Goal: Task Accomplishment & Management: Use online tool/utility

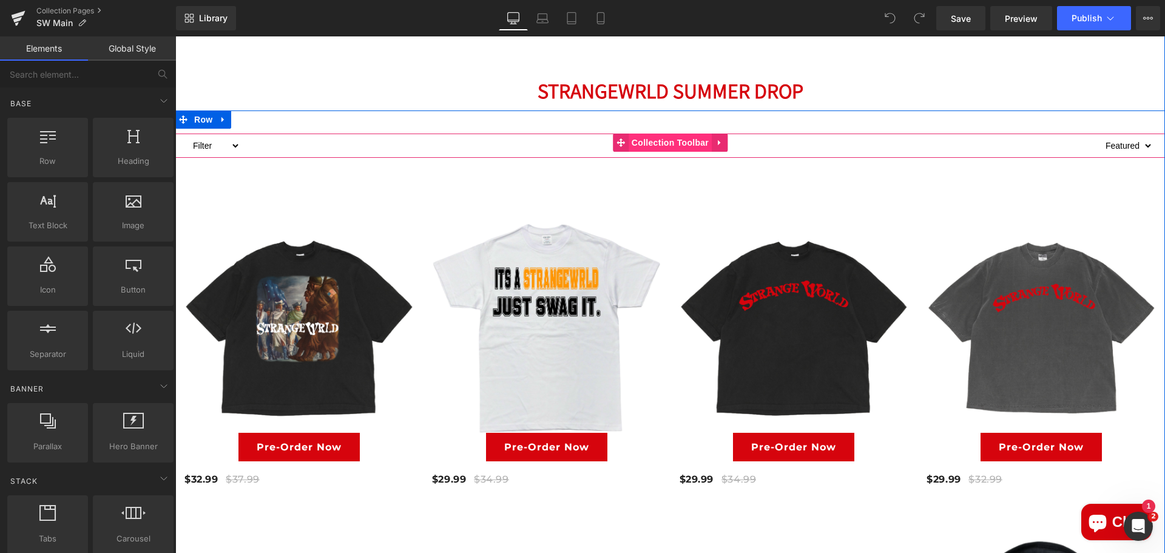
click at [654, 143] on span "Collection Toolbar" at bounding box center [669, 142] width 83 height 18
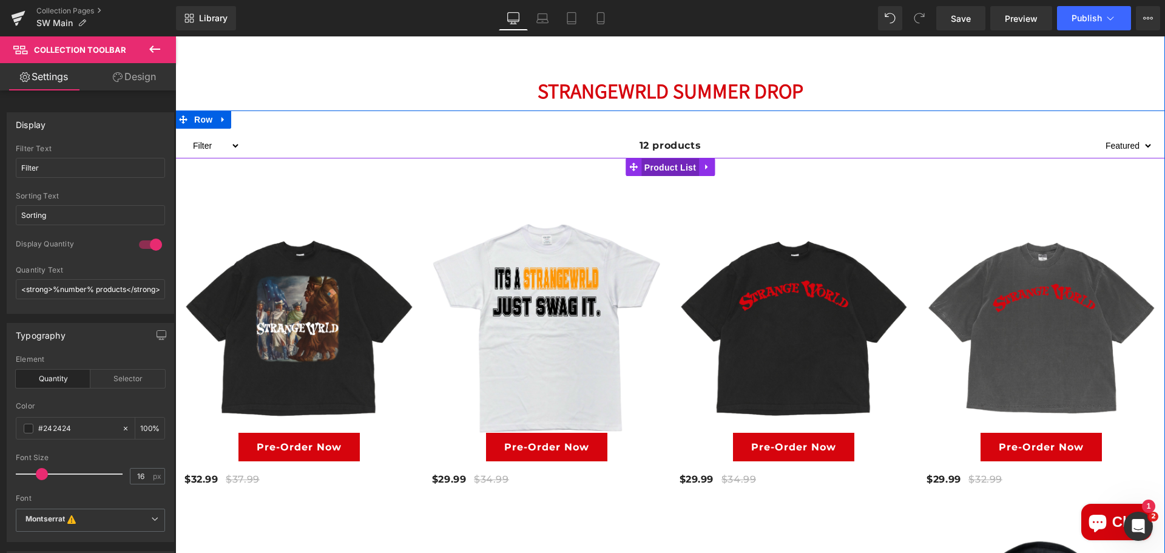
click at [654, 173] on span "Product List" at bounding box center [670, 167] width 58 height 18
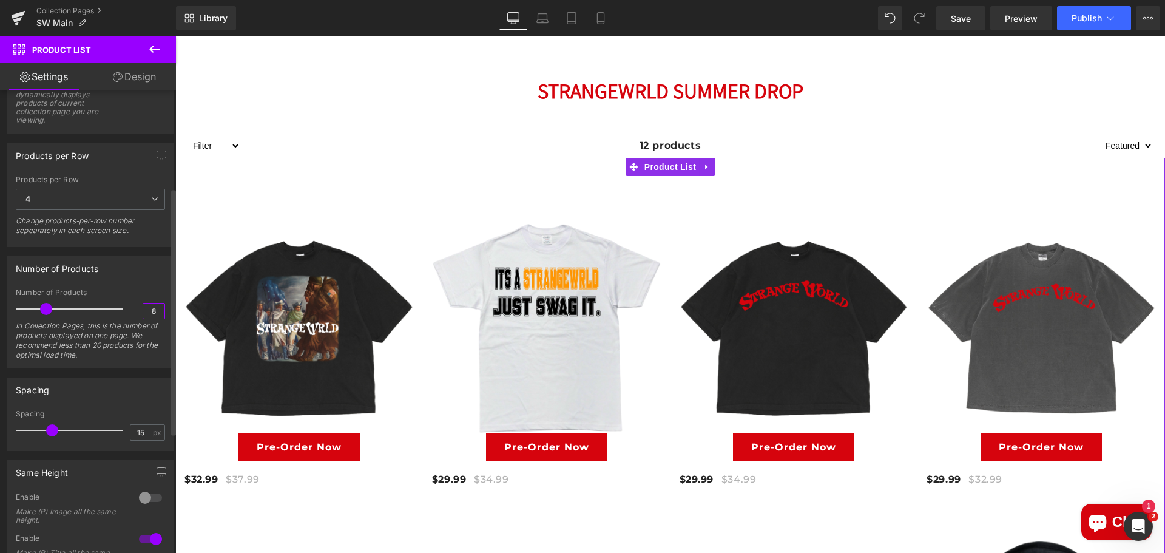
drag, startPoint x: 152, startPoint y: 310, endPoint x: 144, endPoint y: 310, distance: 8.5
click at [144, 310] on input "8" at bounding box center [153, 310] width 21 height 15
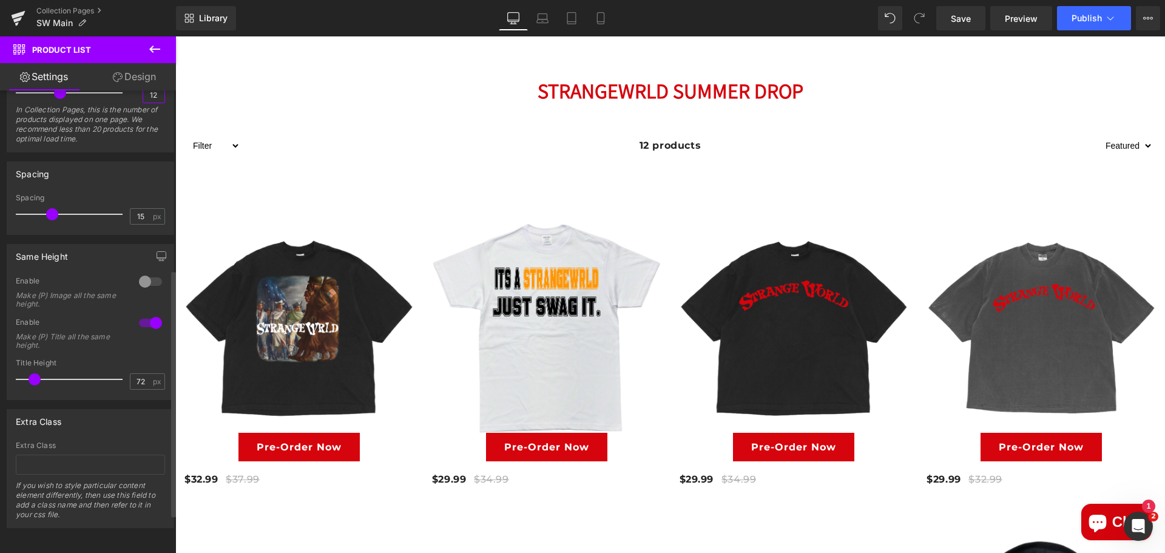
scroll to position [407, 0]
type input "12"
click at [975, 18] on link "Save" at bounding box center [960, 18] width 49 height 24
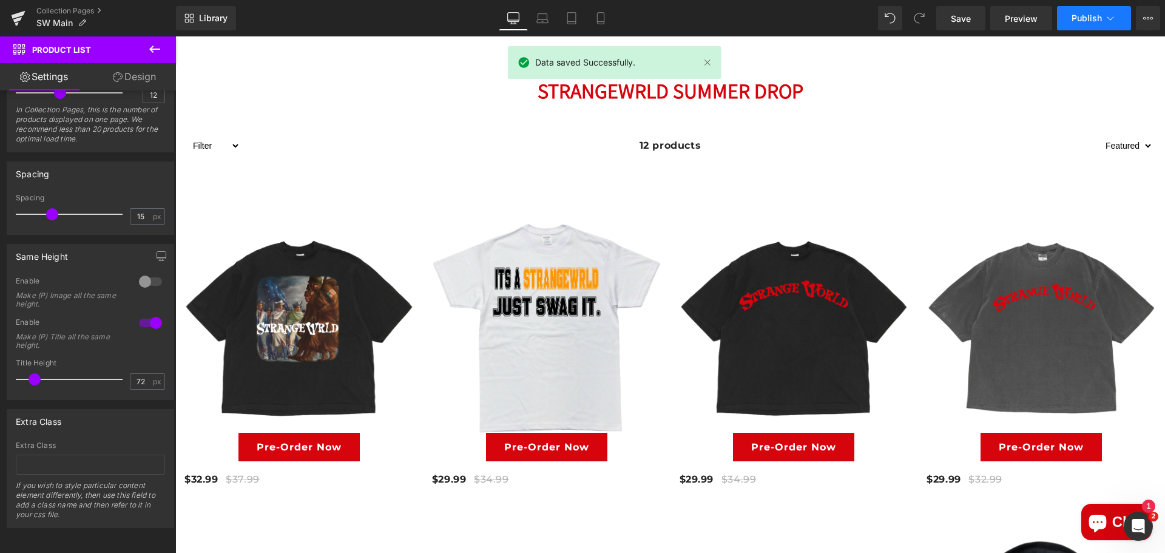
scroll to position [0, 237]
click at [1071, 18] on button "Publish" at bounding box center [1094, 18] width 74 height 24
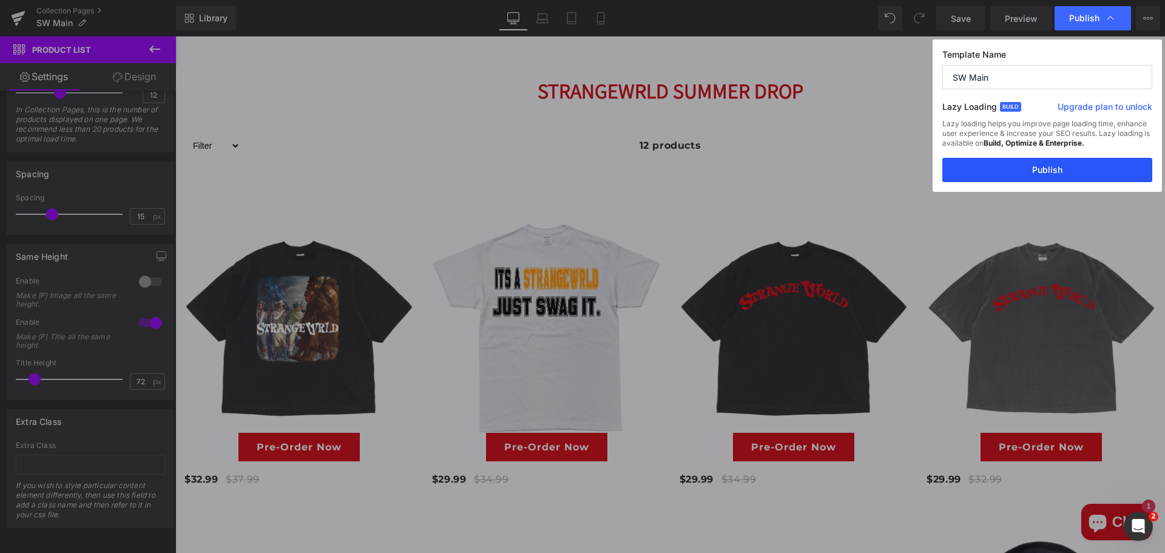
click at [1044, 174] on button "Publish" at bounding box center [1047, 170] width 210 height 24
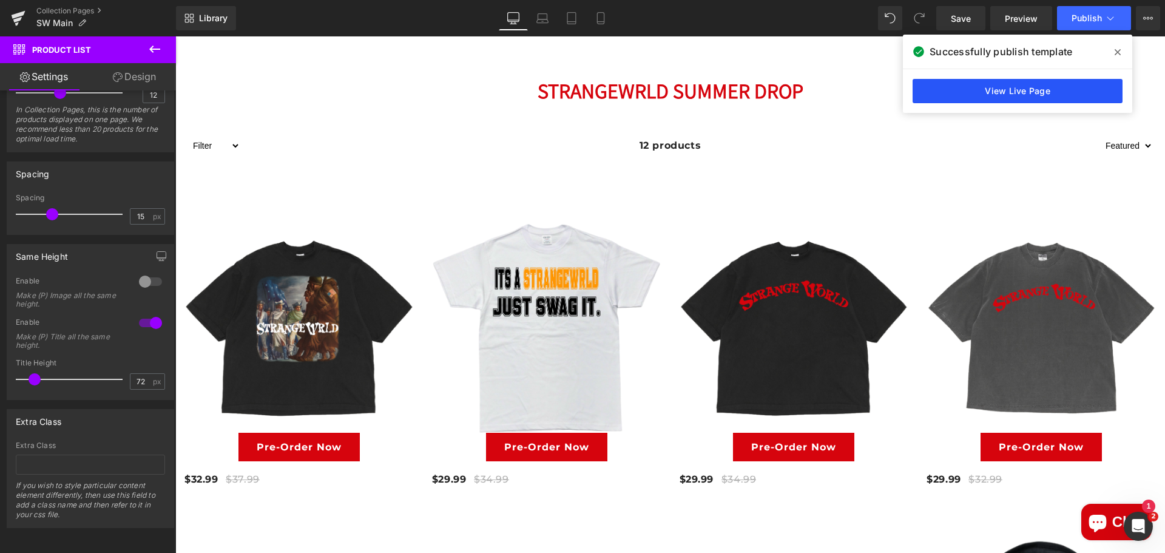
click at [958, 84] on link "View Live Page" at bounding box center [1017, 91] width 210 height 24
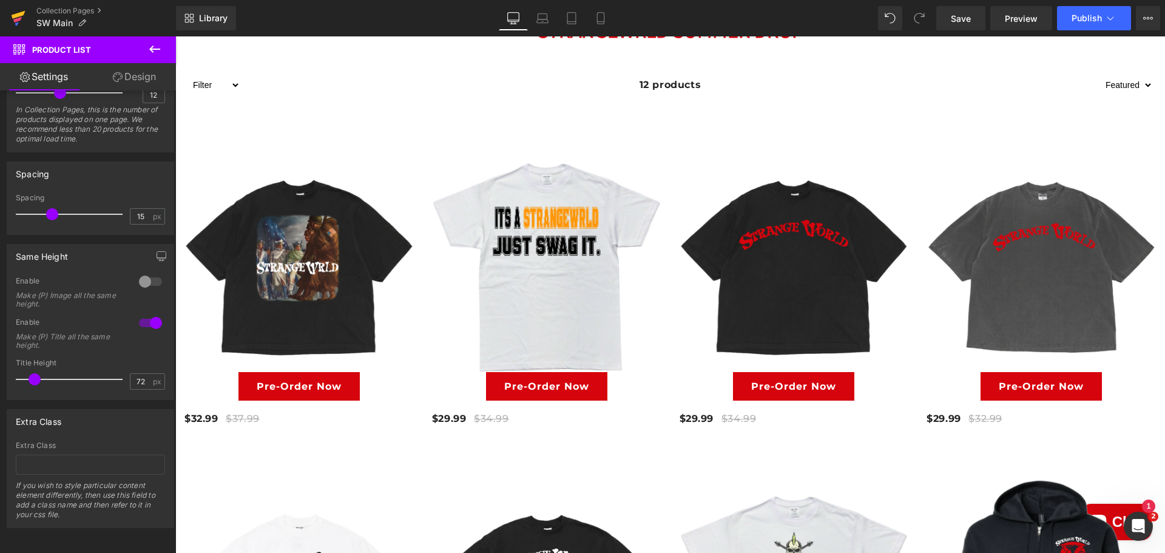
scroll to position [0, 0]
